Goal: Information Seeking & Learning: Learn about a topic

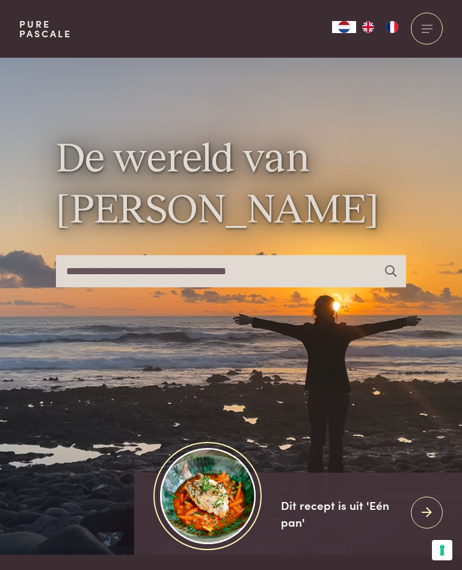
click at [426, 31] on div at bounding box center [427, 29] width 32 height 32
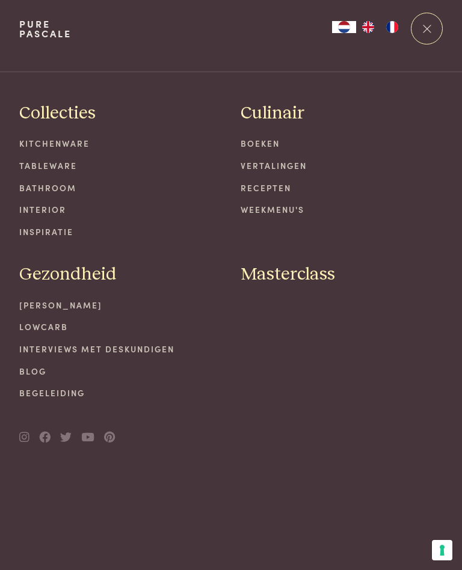
click at [268, 191] on link "Recepten" at bounding box center [342, 188] width 202 height 13
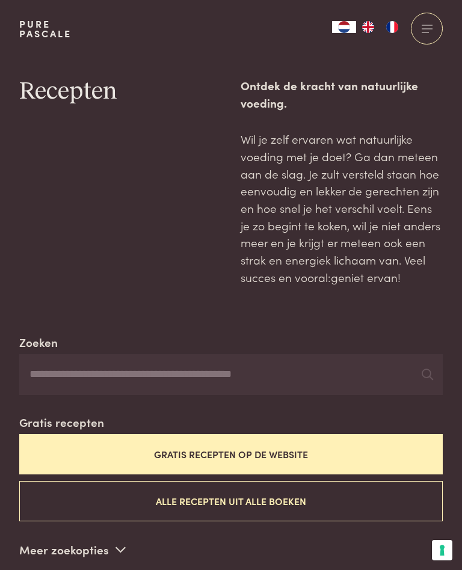
click at [226, 497] on button "Alle recepten uit alle boeken" at bounding box center [230, 501] width 423 height 40
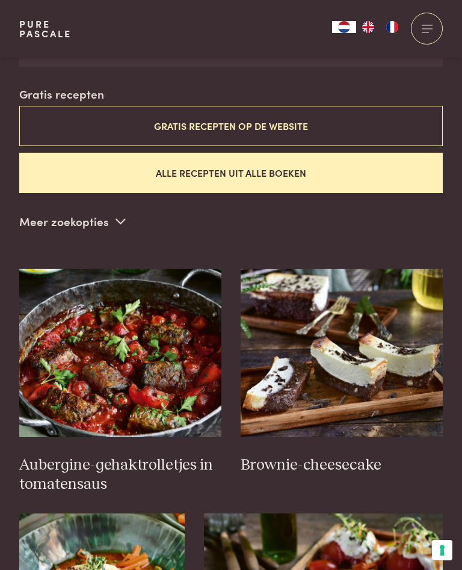
scroll to position [329, 0]
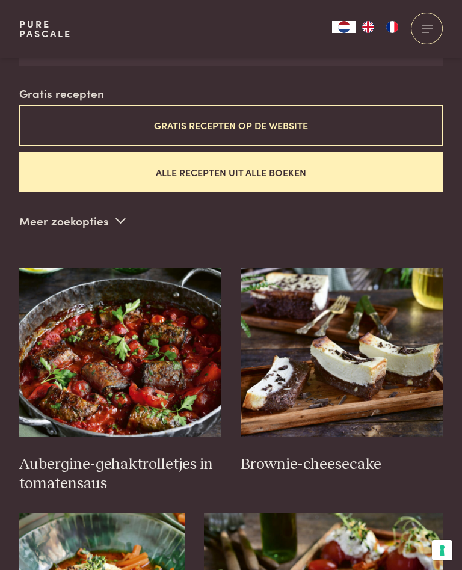
click at [119, 215] on icon at bounding box center [120, 220] width 10 height 11
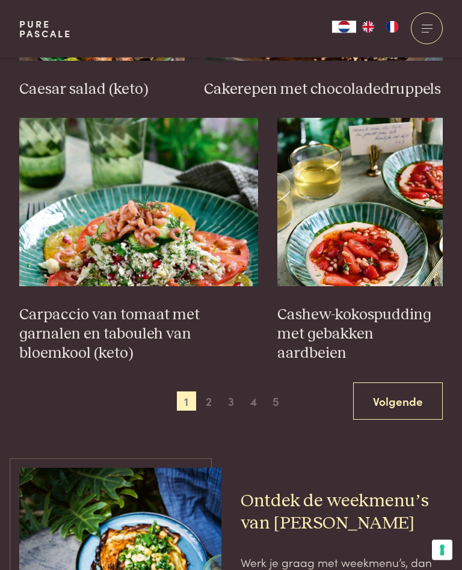
scroll to position [2035, 0]
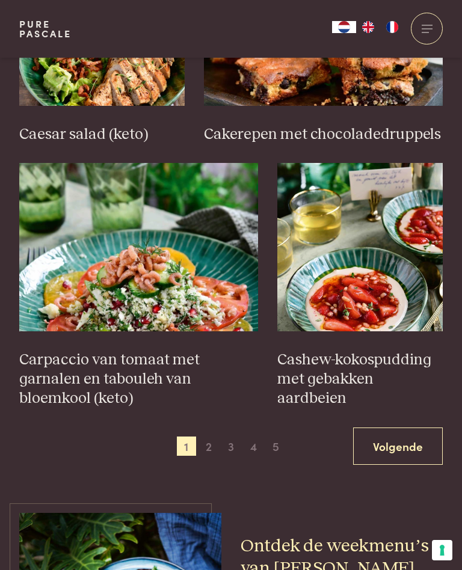
click at [387, 438] on link "Volgende" at bounding box center [398, 447] width 90 height 38
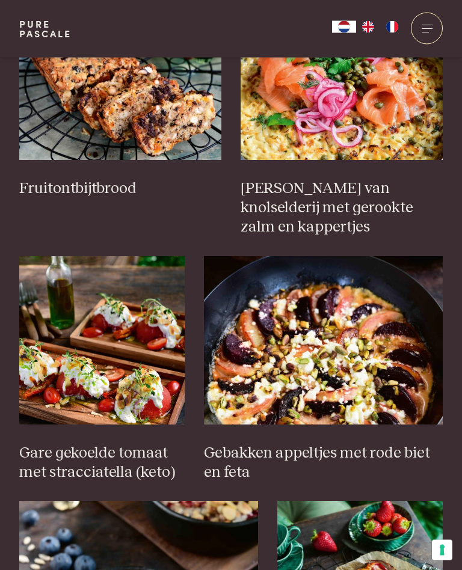
scroll to position [1697, 0]
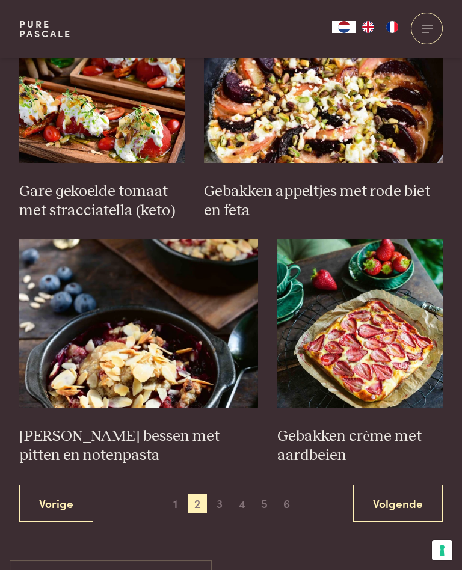
click at [397, 485] on link "Volgende" at bounding box center [398, 504] width 90 height 38
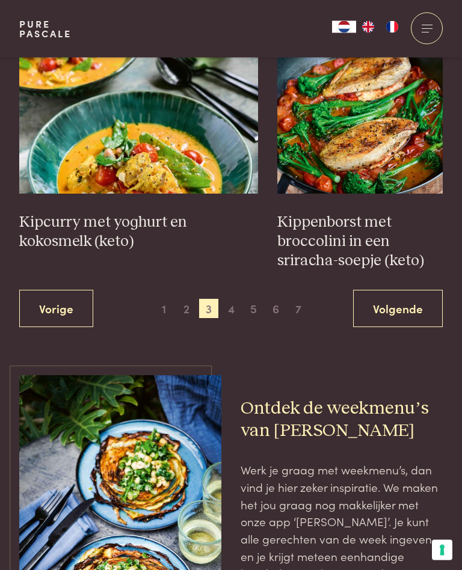
scroll to position [2193, 0]
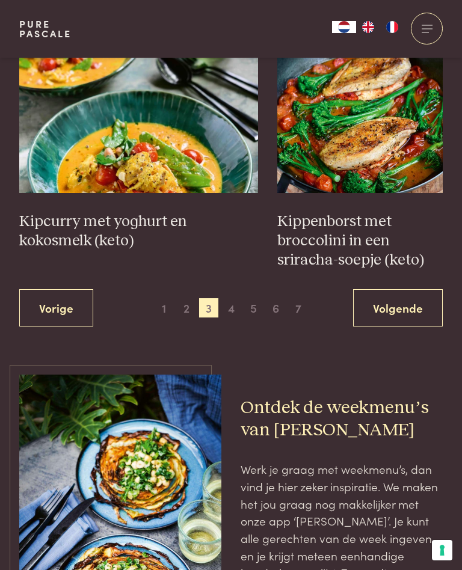
click at [394, 291] on link "Volgende" at bounding box center [398, 308] width 90 height 38
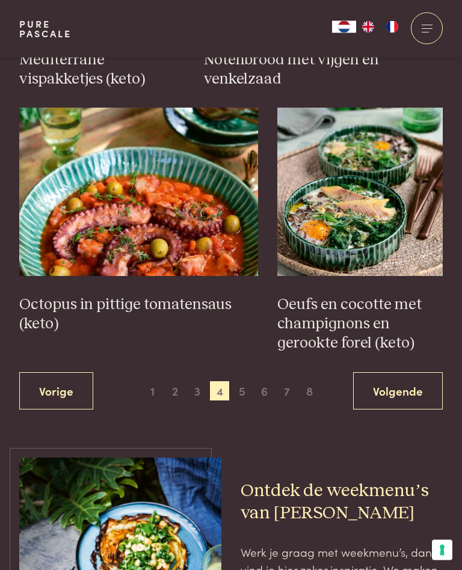
scroll to position [2092, 0]
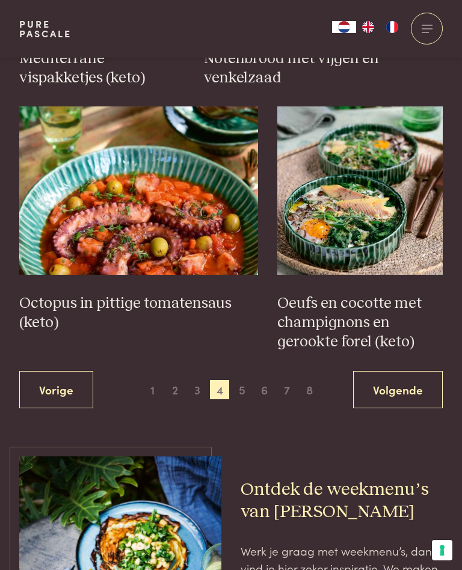
click at [393, 373] on link "Volgende" at bounding box center [398, 390] width 90 height 38
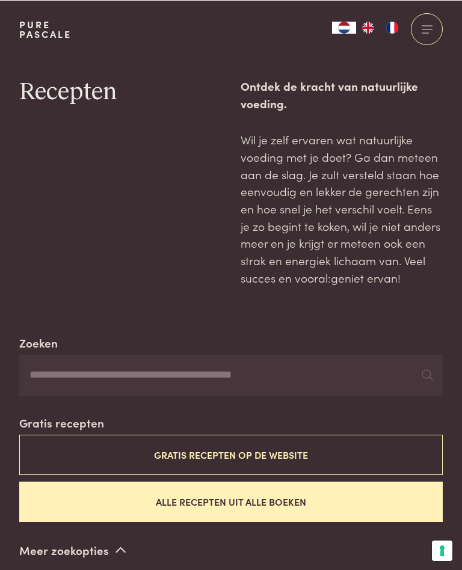
scroll to position [1520, 0]
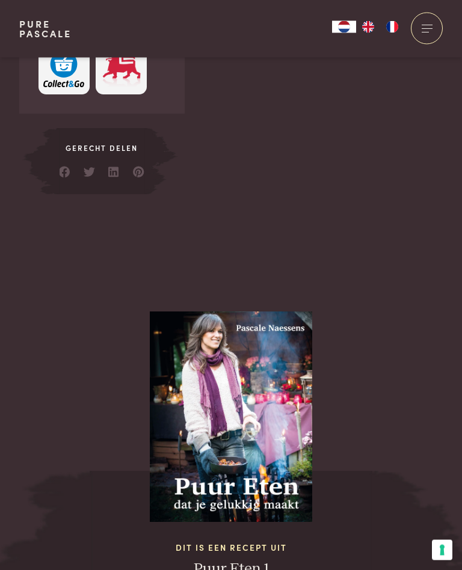
scroll to position [859, 0]
